Goal: Task Accomplishment & Management: Complete application form

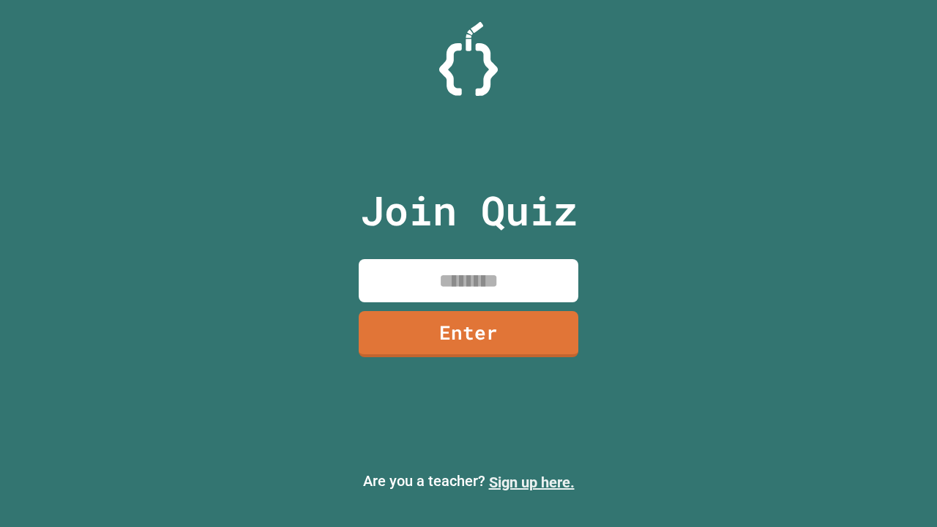
click at [531, 482] on link "Sign up here." at bounding box center [532, 482] width 86 height 18
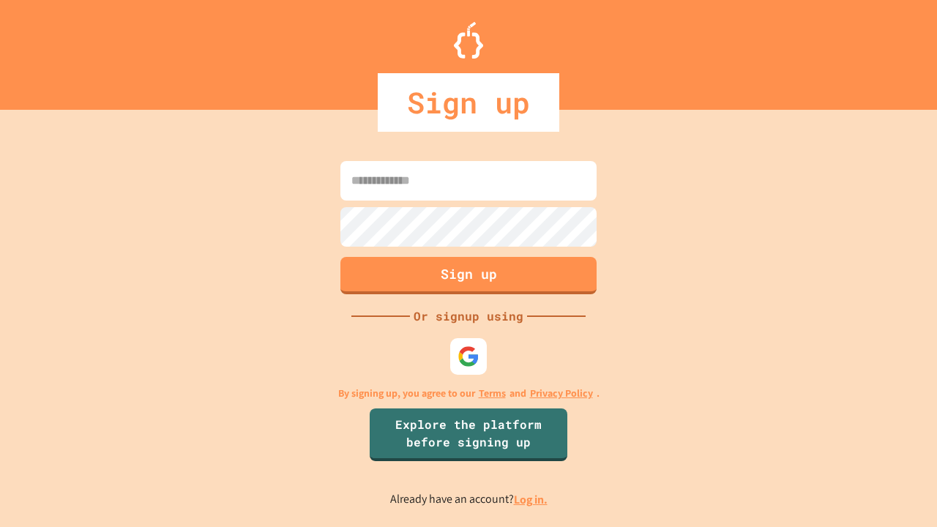
click at [531, 499] on link "Log in." at bounding box center [531, 499] width 34 height 15
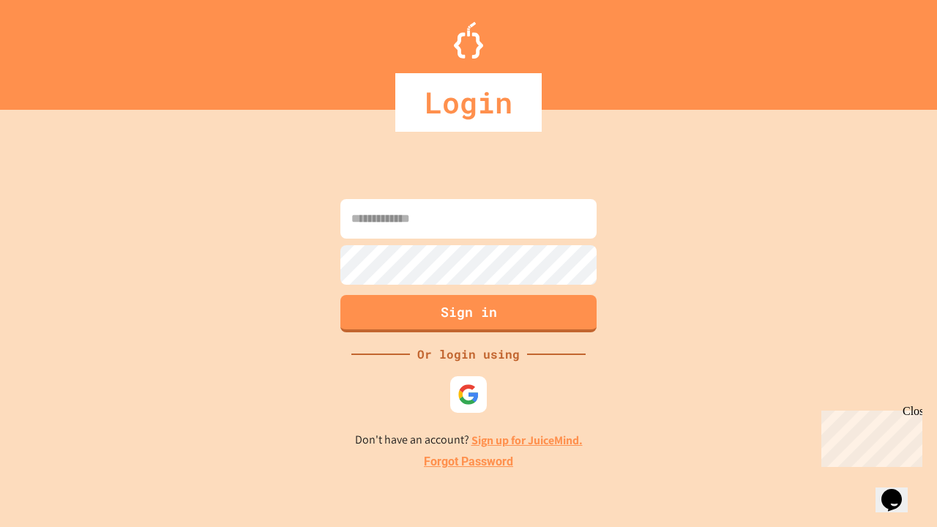
type input "*****"
